Goal: Find specific page/section: Find specific page/section

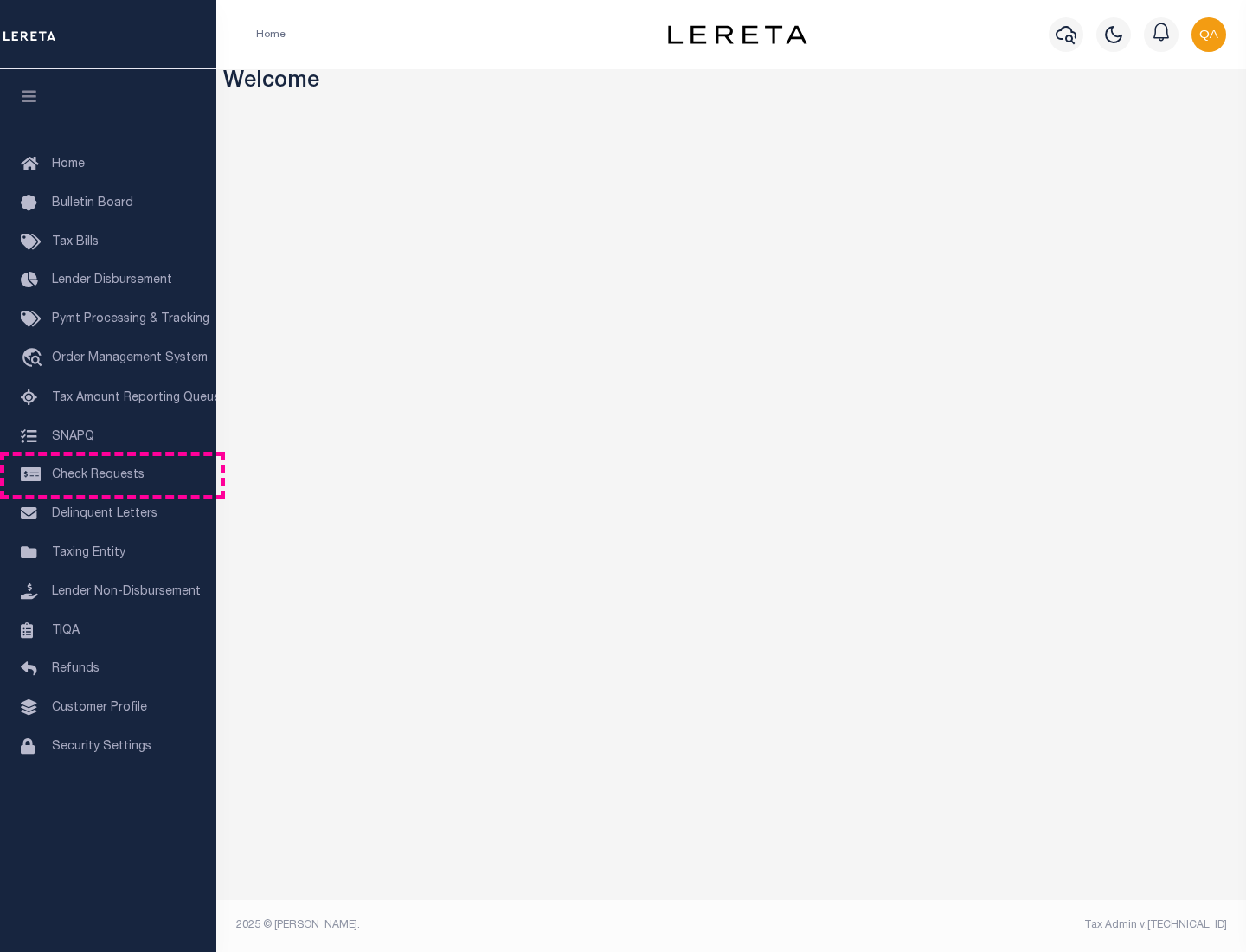
click at [108, 475] on span "Check Requests" at bounding box center [98, 475] width 93 height 13
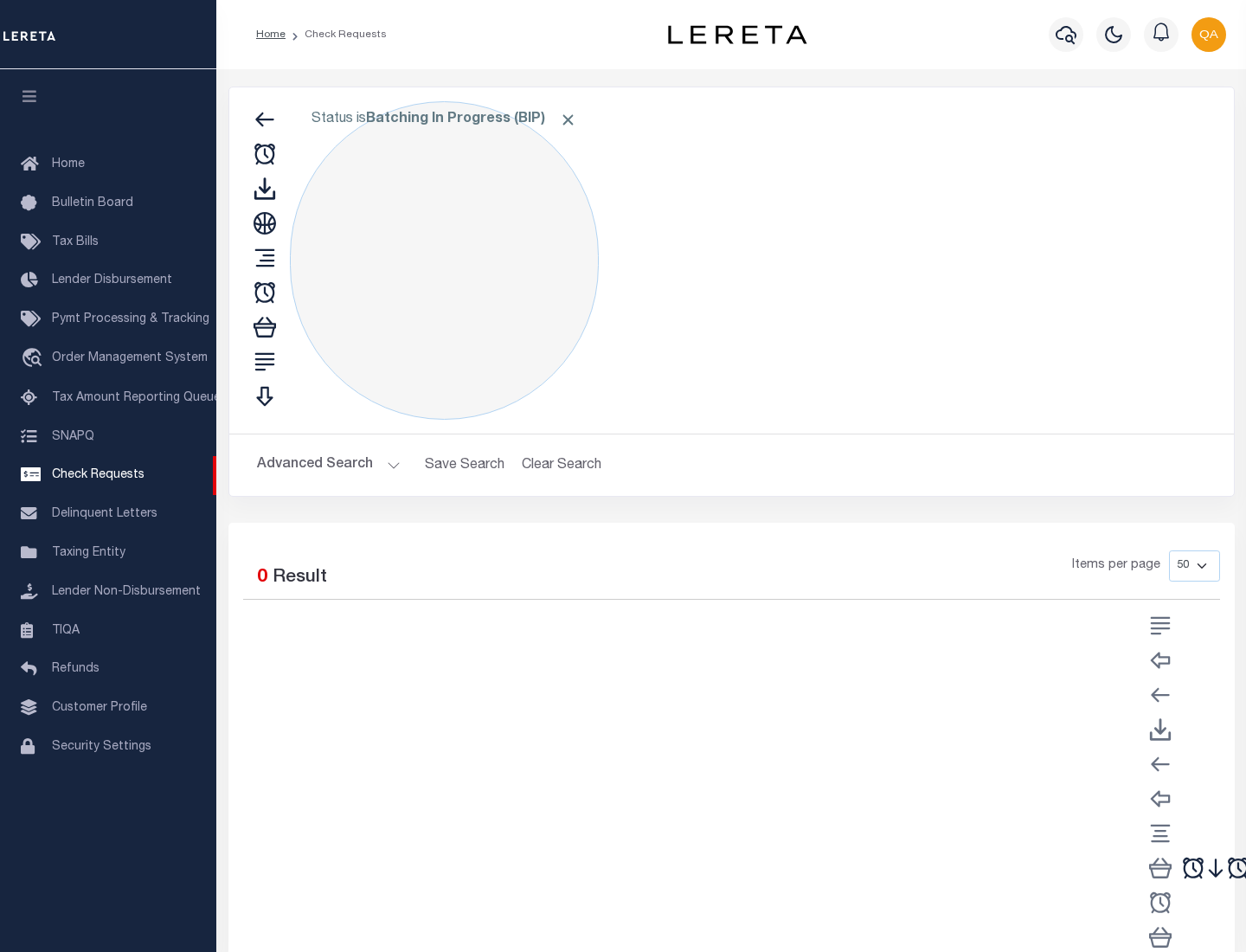
select select "50"
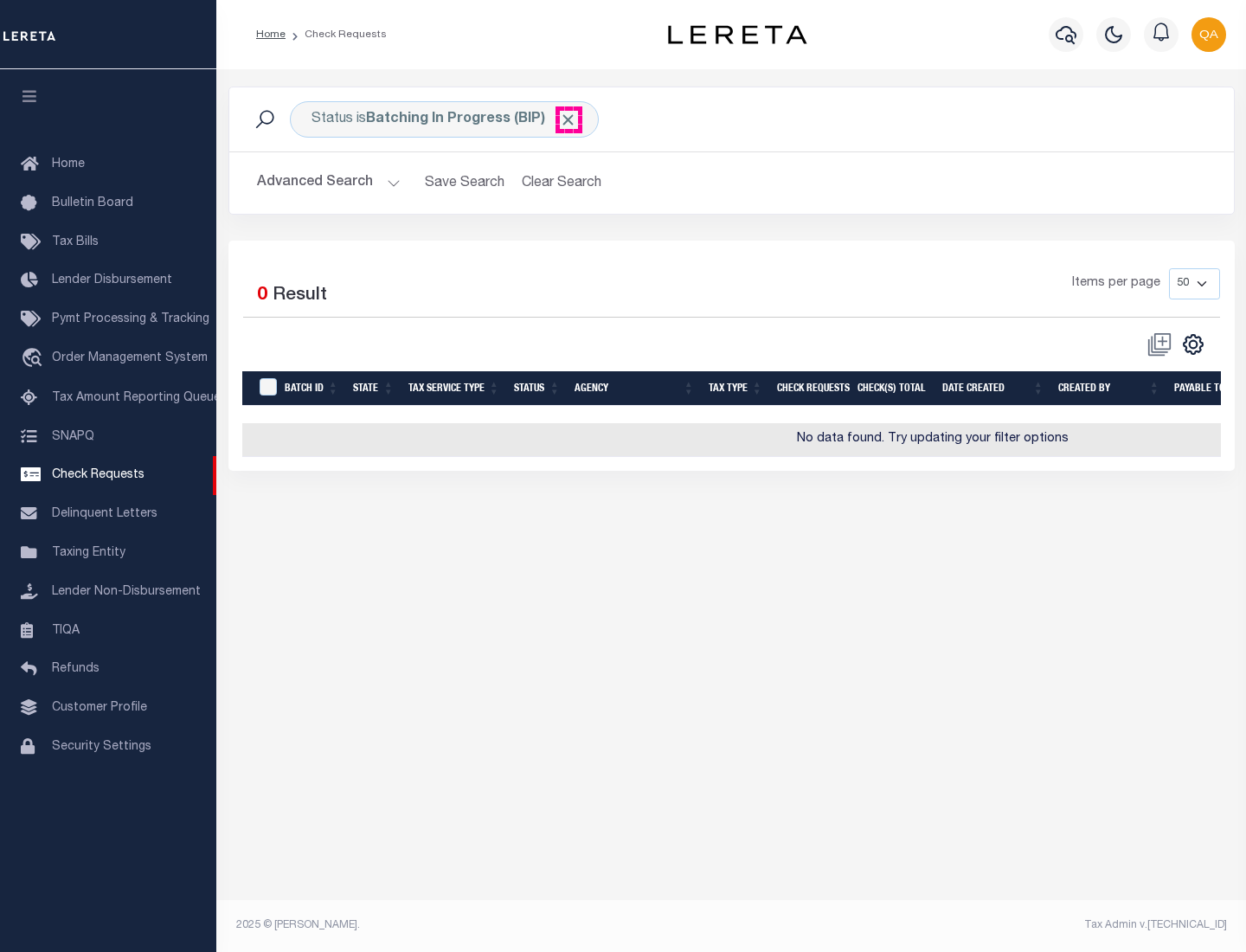
click at [569, 119] on span "Click to Remove" at bounding box center [568, 119] width 18 height 18
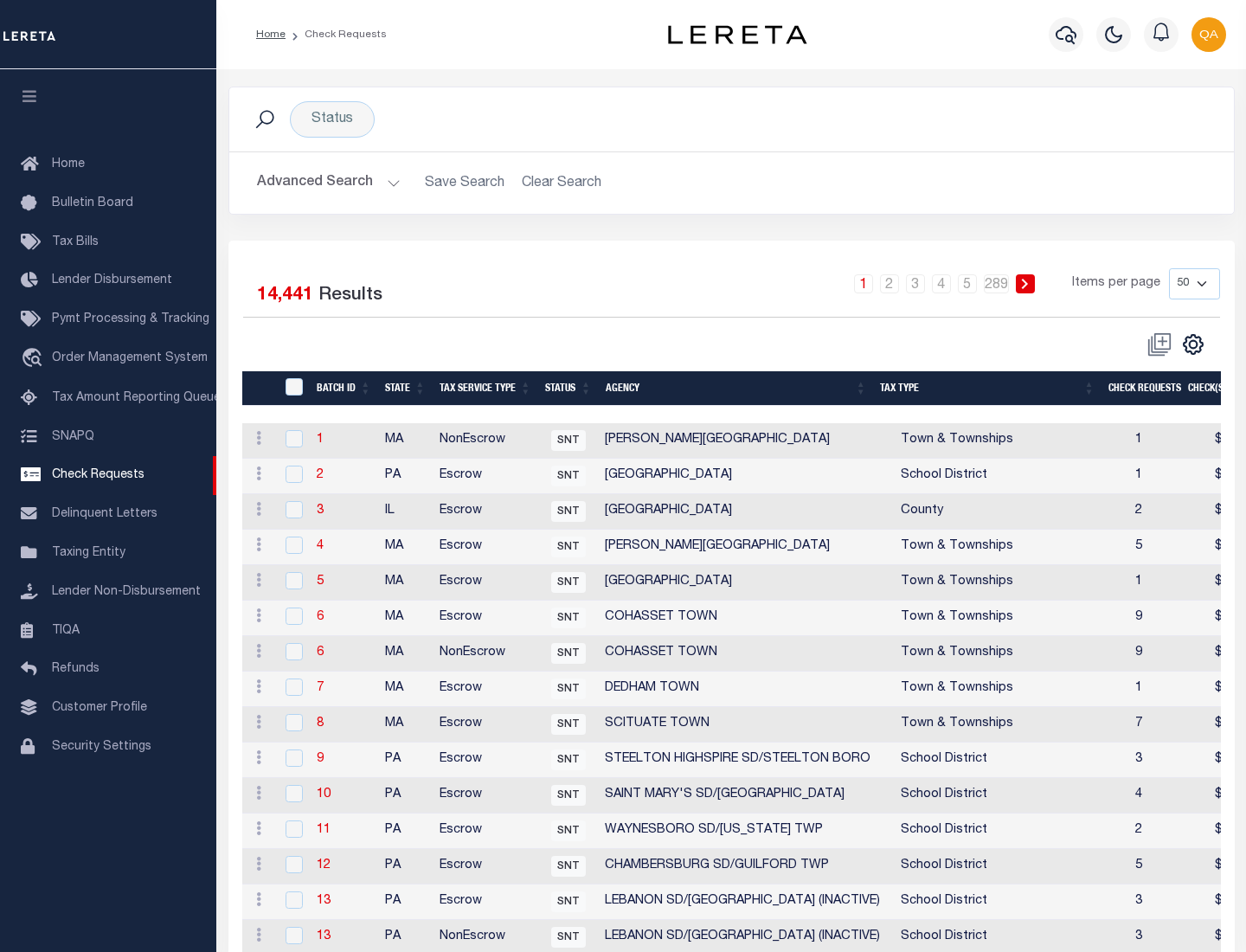
scroll to position [834, 0]
